Goal: Participate in discussion

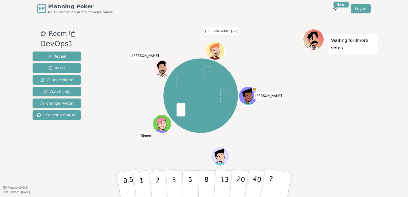
click at [337, 133] on div "Waiting for 3 more votes..." at bounding box center [340, 102] width 75 height 147
click at [144, 187] on button "1" at bounding box center [148, 184] width 32 height 43
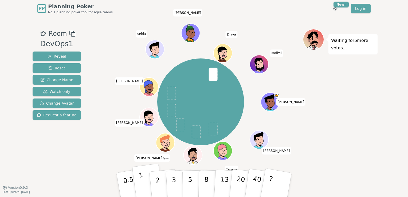
click at [144, 186] on button "1" at bounding box center [148, 184] width 32 height 43
click at [142, 190] on p "1" at bounding box center [142, 185] width 8 height 29
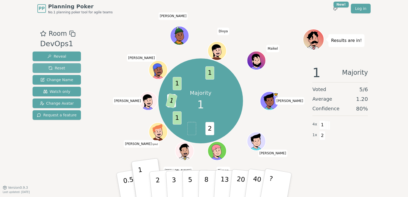
click at [63, 67] on button "Reset" at bounding box center [57, 68] width 48 height 10
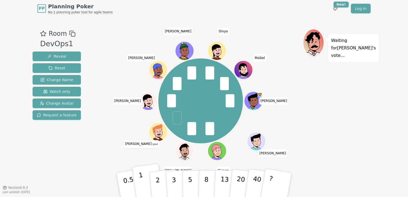
click at [140, 185] on button "1" at bounding box center [148, 184] width 32 height 43
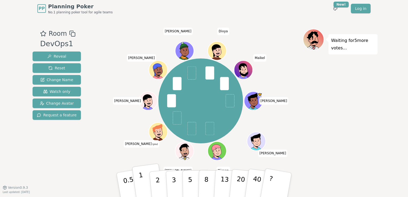
click at [142, 191] on p "1" at bounding box center [142, 185] width 8 height 29
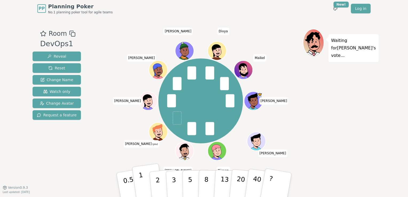
click at [143, 182] on button "1" at bounding box center [148, 184] width 32 height 43
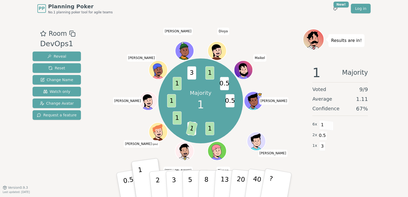
click at [80, 161] on div "Room DevOps1 Reveal Reset Change Name Watch only Change Avatar Request a featur…" at bounding box center [203, 102] width 347 height 147
click at [59, 69] on span "Reset" at bounding box center [56, 67] width 17 height 5
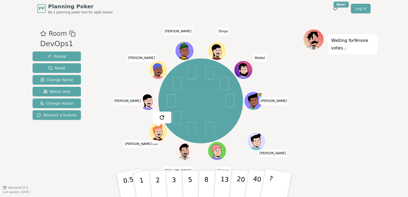
click at [358, 72] on div "Waiting for 9 more votes..." at bounding box center [340, 102] width 75 height 147
click at [157, 183] on p "2" at bounding box center [158, 185] width 7 height 29
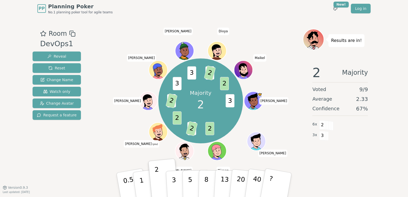
click at [375, 155] on div "2 Majority Voted 9 / 9 Average 2.33 Confidence 67 % 6 x 2 3 x 3" at bounding box center [340, 114] width 75 height 107
click at [58, 68] on span "Reset" at bounding box center [56, 67] width 17 height 5
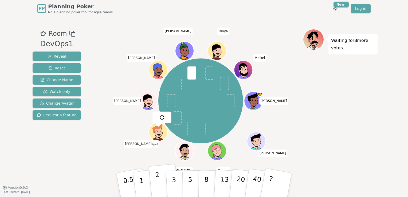
click at [158, 182] on p "2" at bounding box center [158, 185] width 7 height 29
